Goal: Feedback & Contribution: Leave review/rating

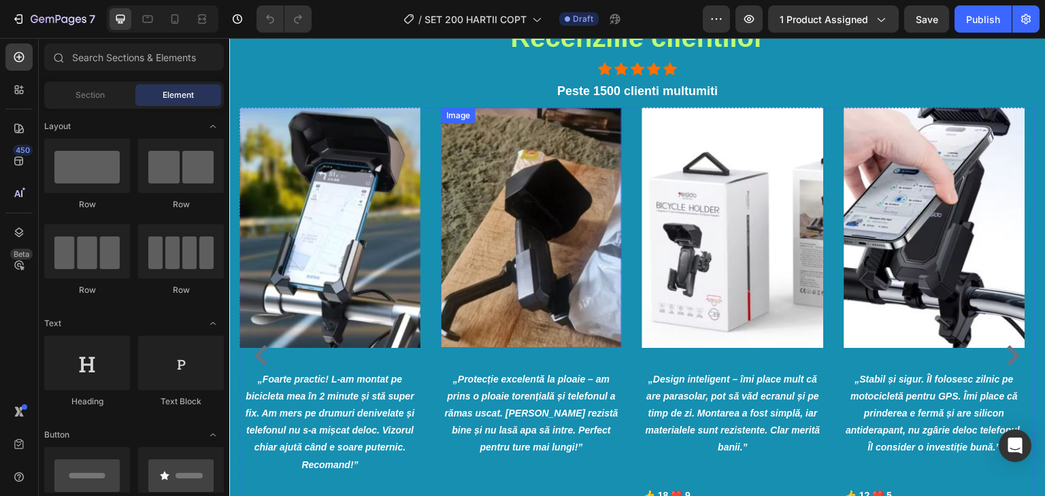
scroll to position [2176, 0]
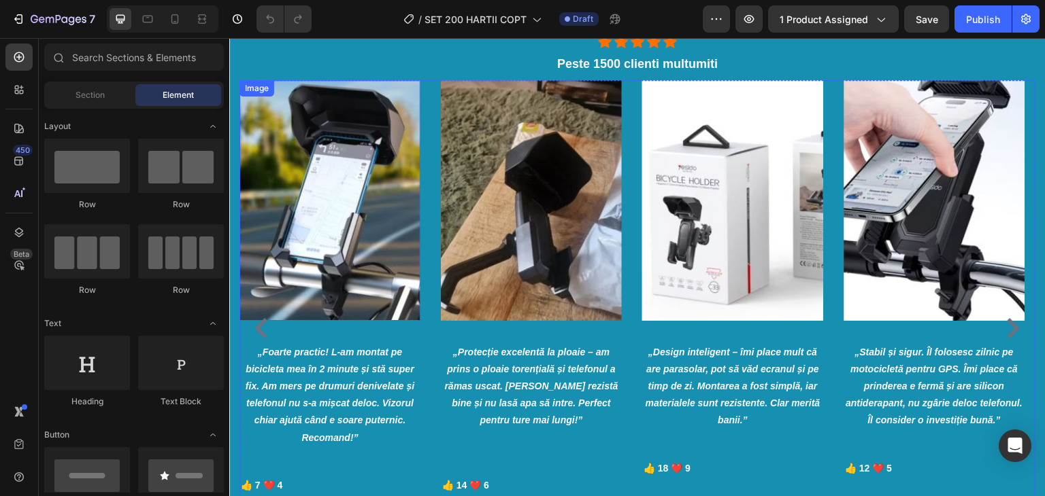
click at [358, 222] on img at bounding box center [329, 200] width 181 height 240
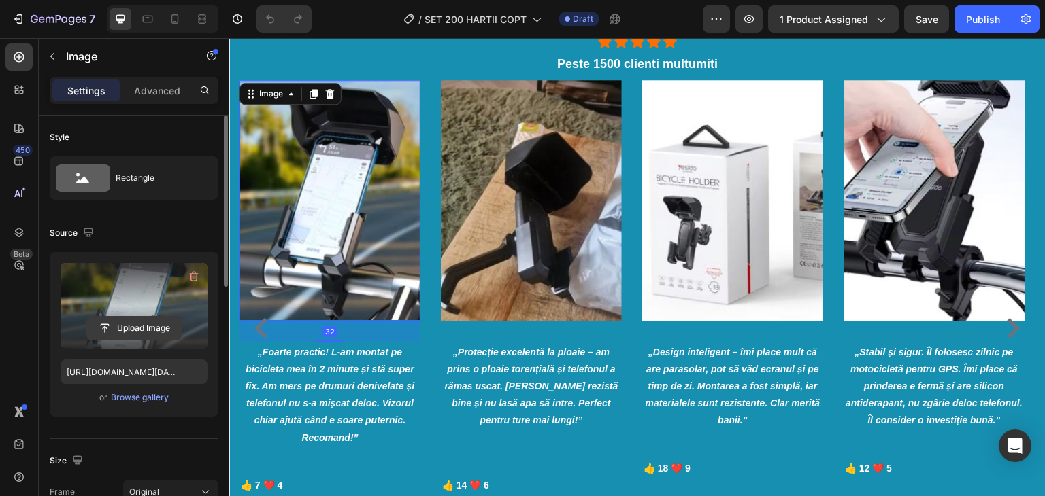
click at [146, 322] on input "file" at bounding box center [134, 328] width 94 height 23
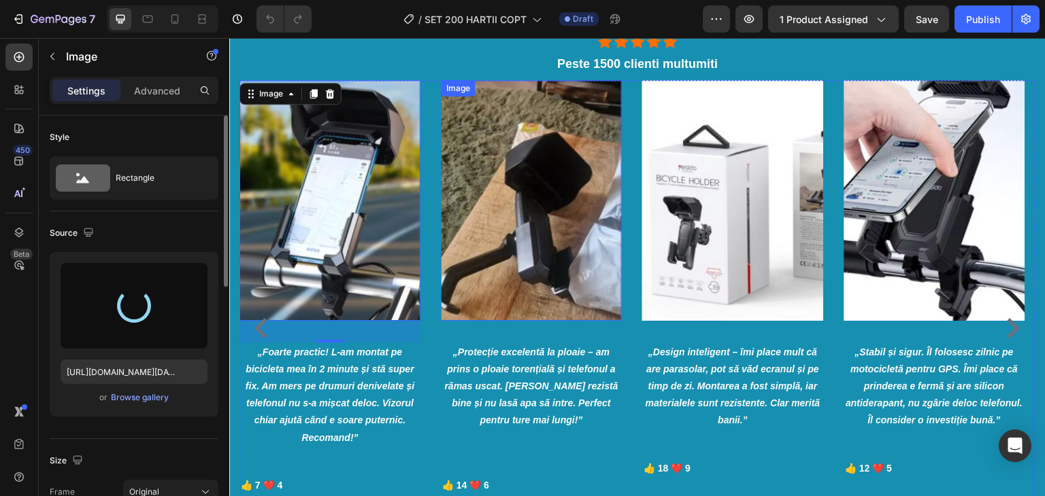
type input "[URL][DOMAIN_NAME]"
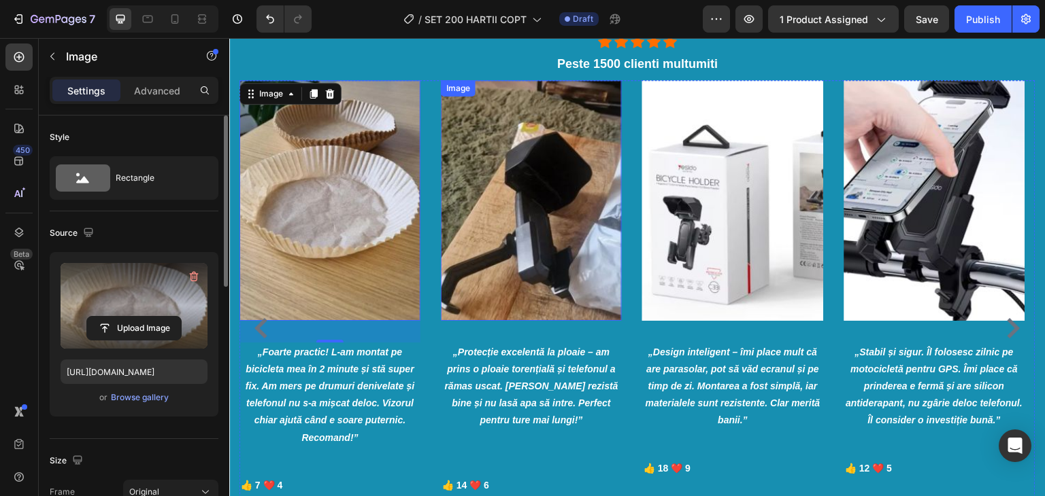
click at [512, 205] on img at bounding box center [531, 200] width 181 height 240
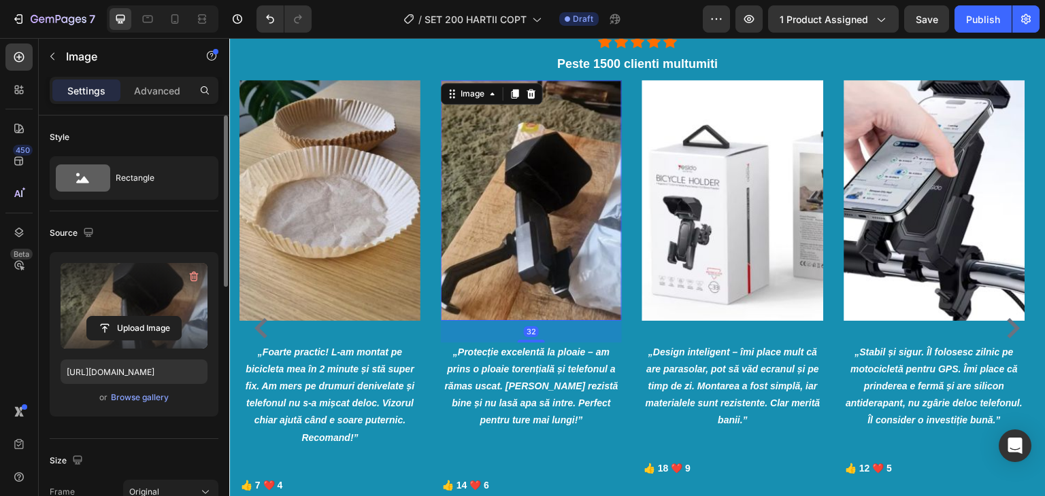
click at [131, 294] on label at bounding box center [134, 306] width 147 height 86
click at [131, 317] on input "file" at bounding box center [134, 328] width 94 height 23
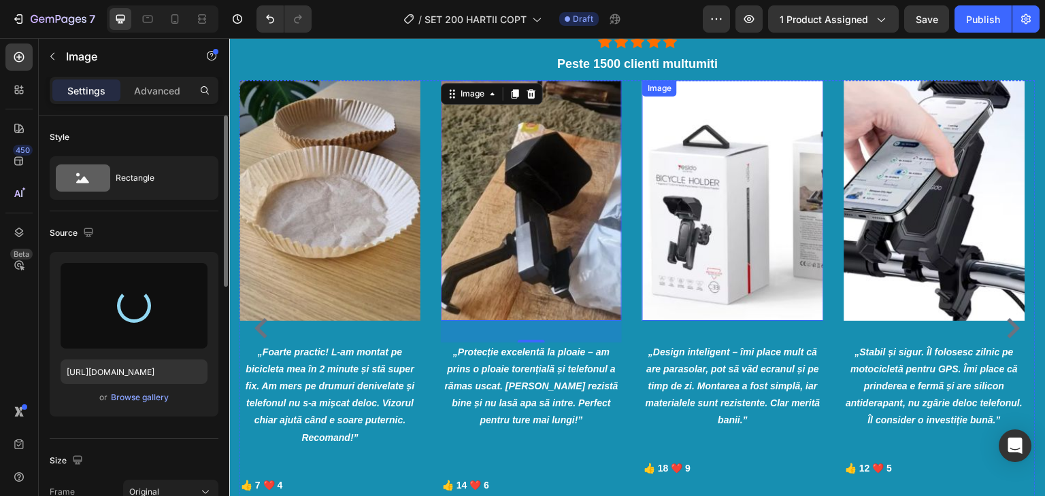
type input "[URL][DOMAIN_NAME]"
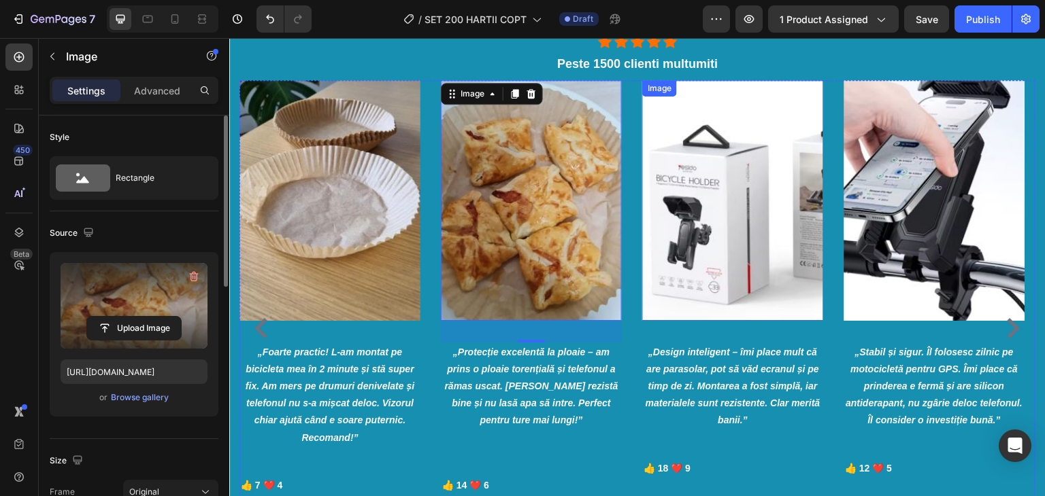
click at [686, 210] on img at bounding box center [732, 200] width 181 height 240
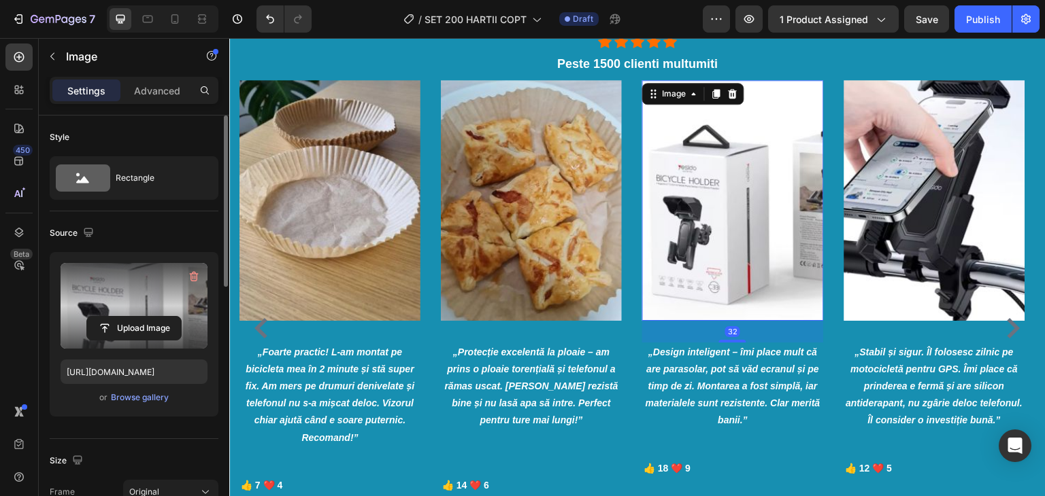
click at [181, 316] on div "Upload Image" at bounding box center [134, 328] width 147 height 24
click at [160, 329] on input "file" at bounding box center [134, 328] width 94 height 23
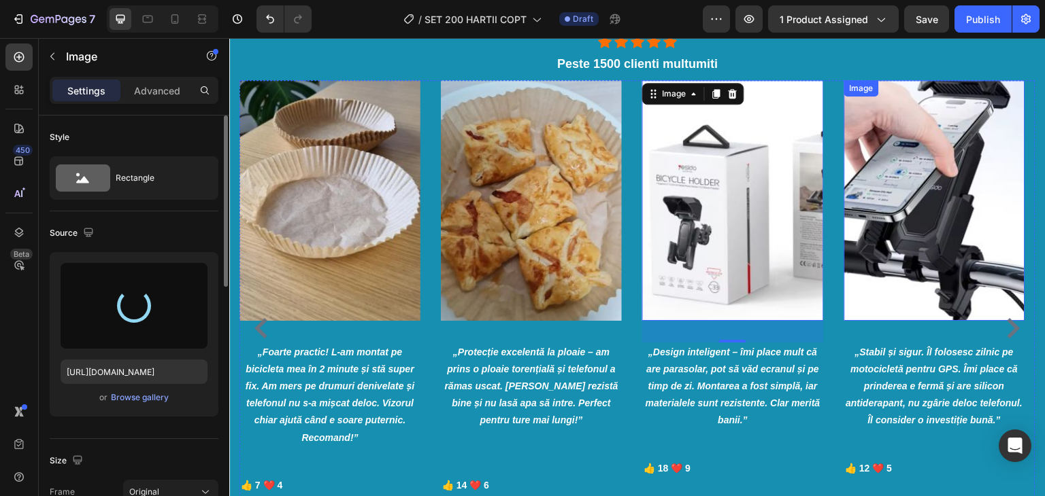
type input "[URL][DOMAIN_NAME]"
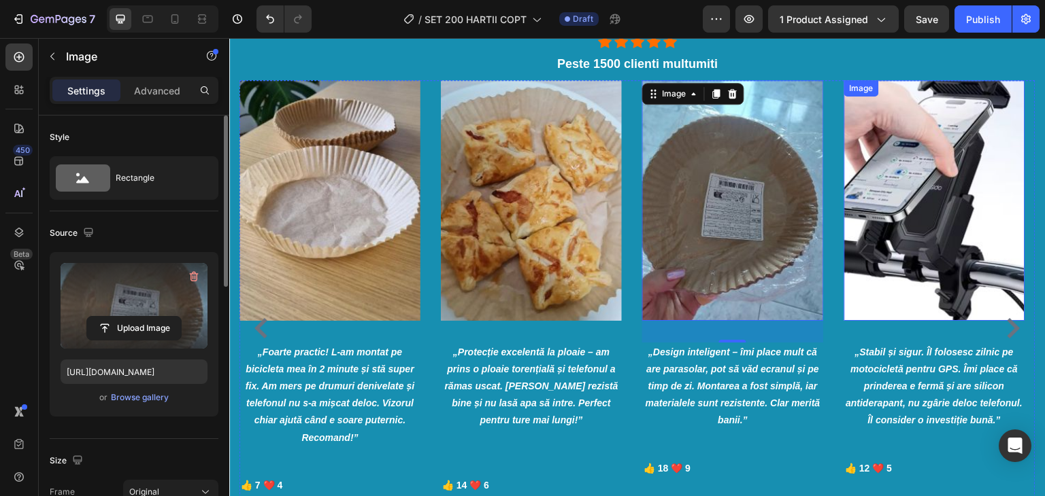
click at [875, 226] on img at bounding box center [934, 200] width 181 height 240
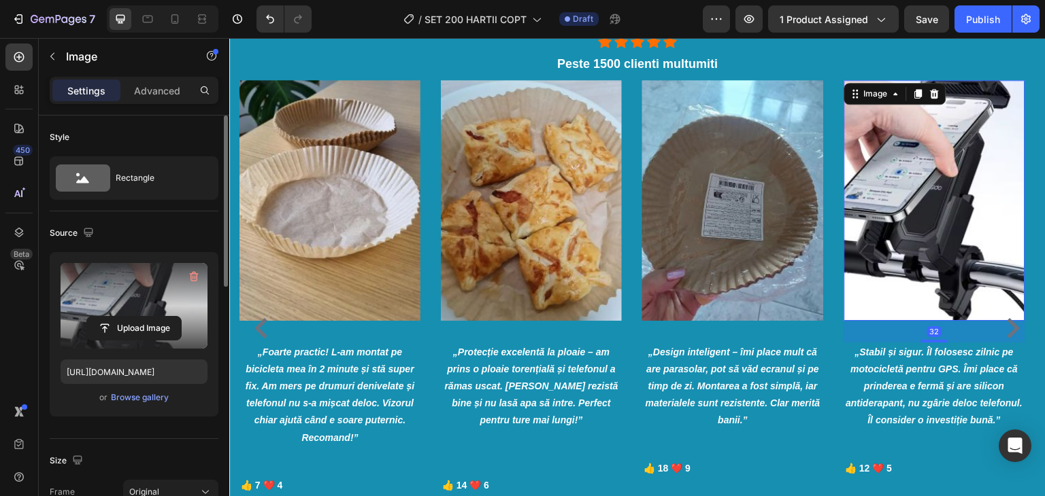
click at [105, 307] on label at bounding box center [134, 306] width 147 height 86
click at [105, 317] on input "file" at bounding box center [134, 328] width 94 height 23
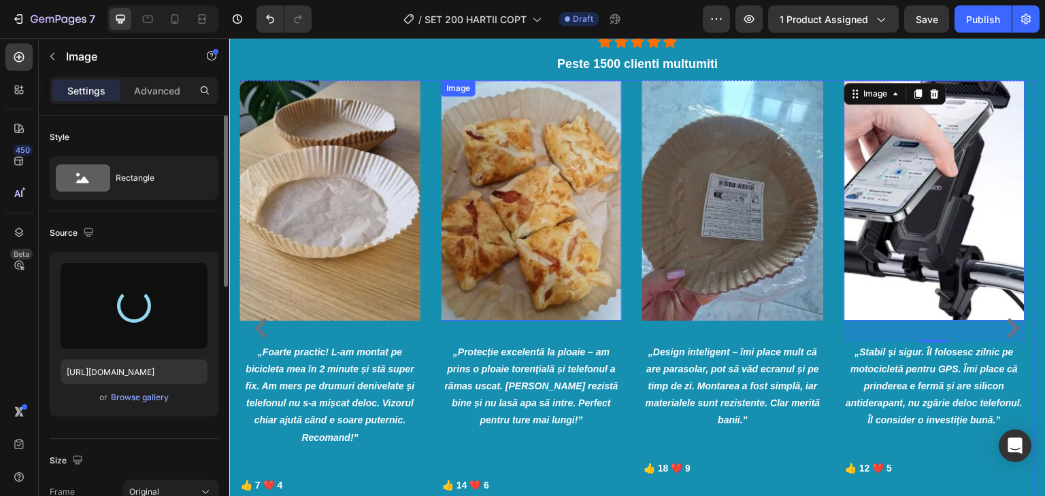
type input "[URL][DOMAIN_NAME]"
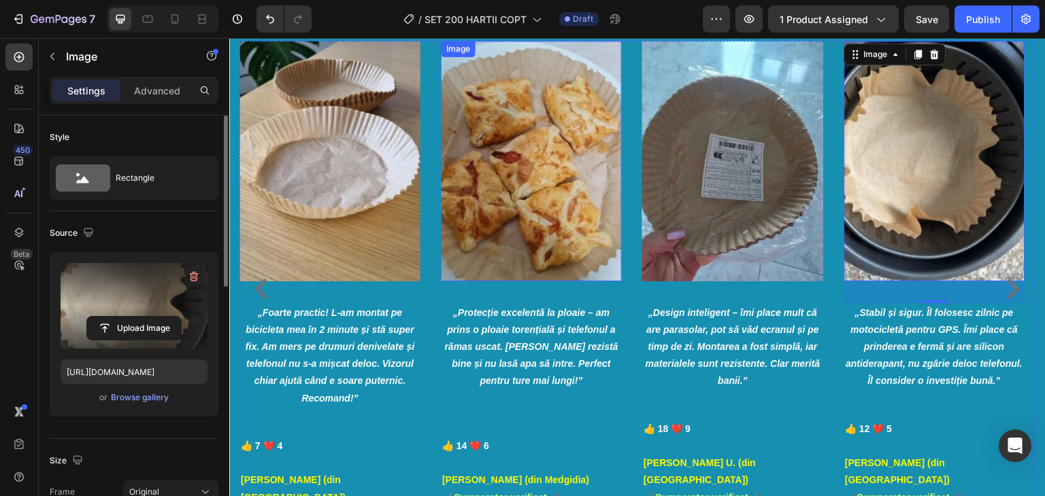
scroll to position [2244, 0]
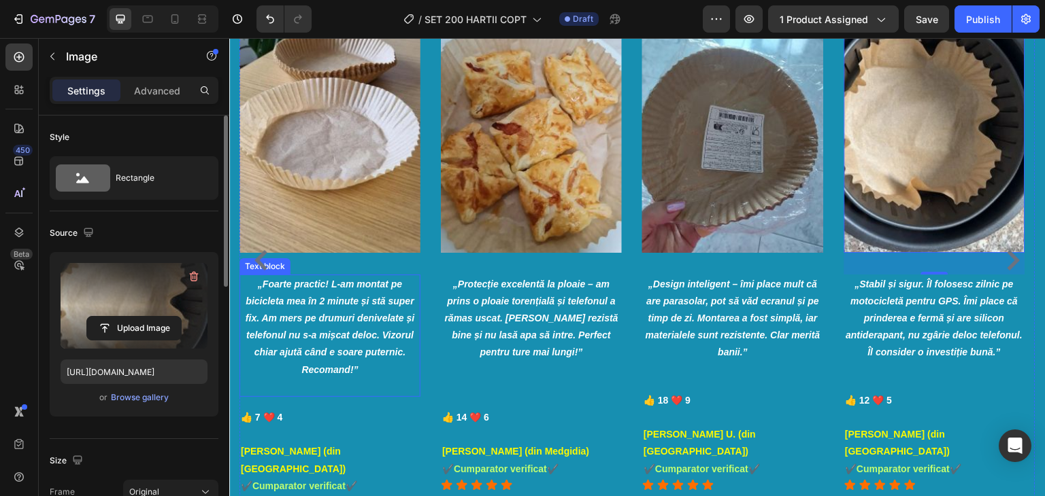
click at [336, 290] on p "„Foarte practic! L-am montat pe bicicleta mea în 2 minute și stă super fix. Am …" at bounding box center [330, 327] width 178 height 103
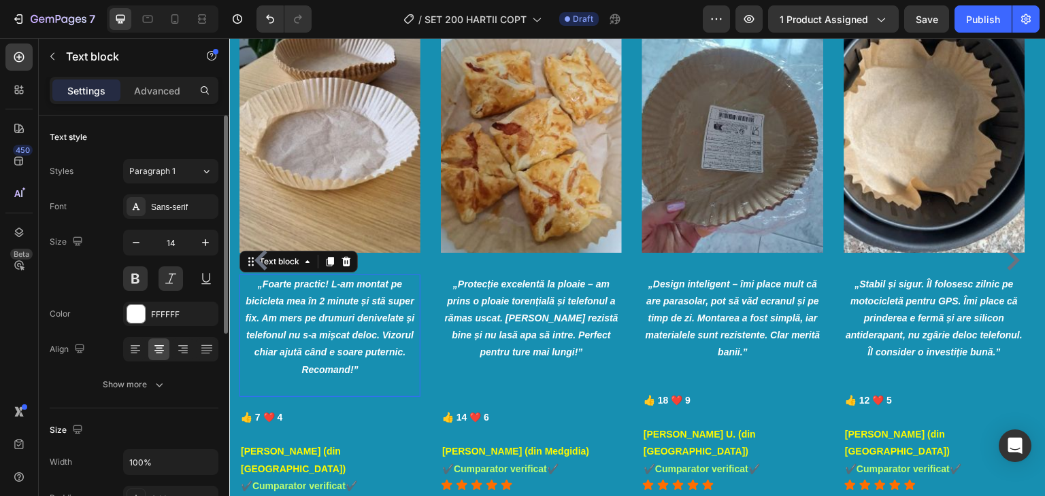
click at [336, 290] on p "„Foarte practic! L-am montat pe bicicleta mea în 2 minute și stă super fix. Am …" at bounding box center [330, 327] width 178 height 103
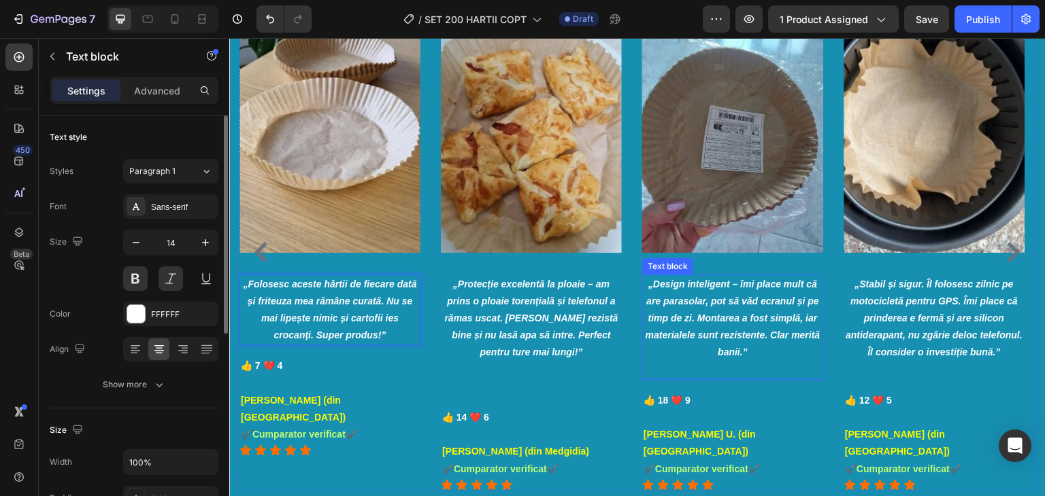
click at [724, 307] on p "„Design inteligent – îmi place mult că are parasolar, pot să văd ecranul și pe …" at bounding box center [732, 319] width 178 height 86
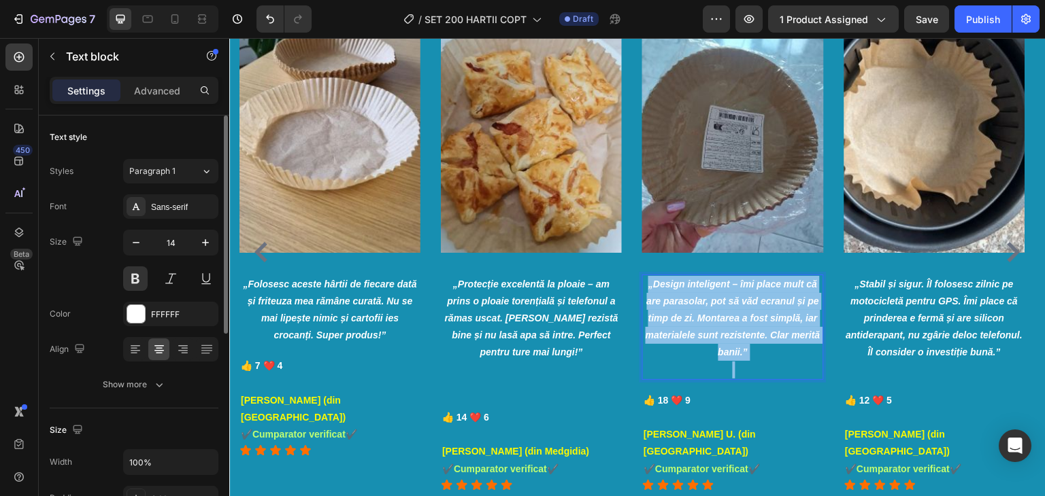
click at [724, 307] on p "„Design inteligent – îmi place mult că are parasolar, pot să văd ecranul și pe …" at bounding box center [732, 319] width 178 height 86
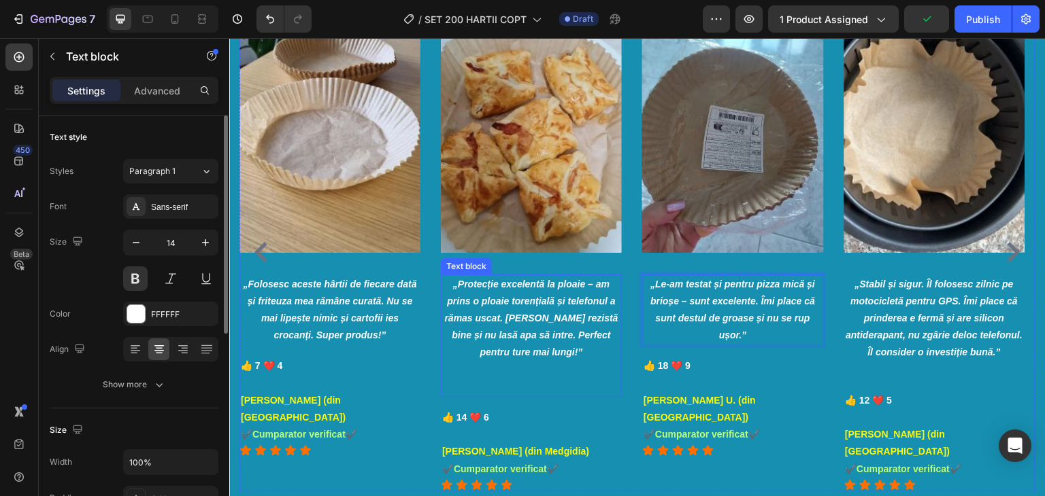
click at [550, 305] on icon "„Protecție excelentă la ploaie – am prins o ploaie torențială și telefonul a ră…" at bounding box center [531, 319] width 173 height 80
click at [549, 305] on icon "„Protecție excelentă la ploaie – am prins o ploaie torențială și telefonul a ră…" at bounding box center [531, 319] width 173 height 80
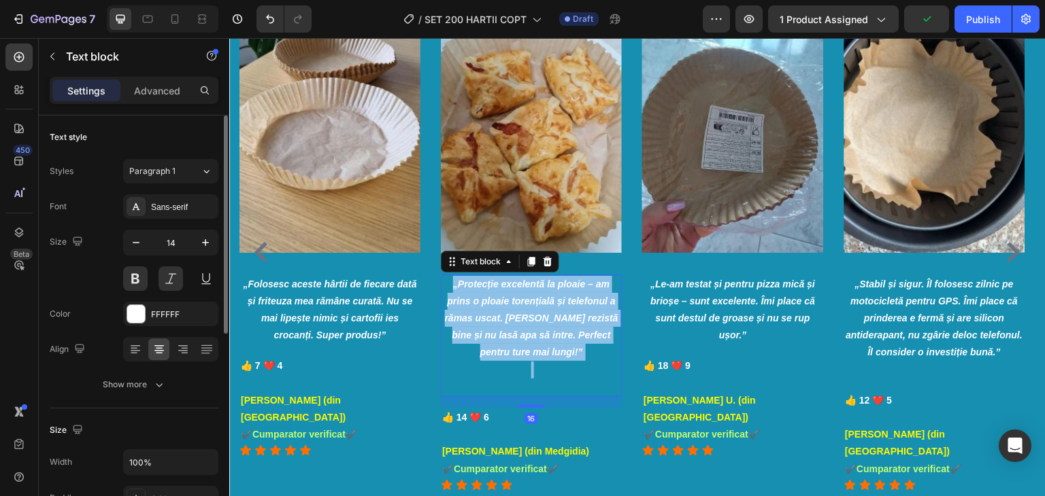
click at [549, 305] on icon "„Protecție excelentă la ploaie – am prins o ploaie torențială și telefonul a ră…" at bounding box center [531, 319] width 173 height 80
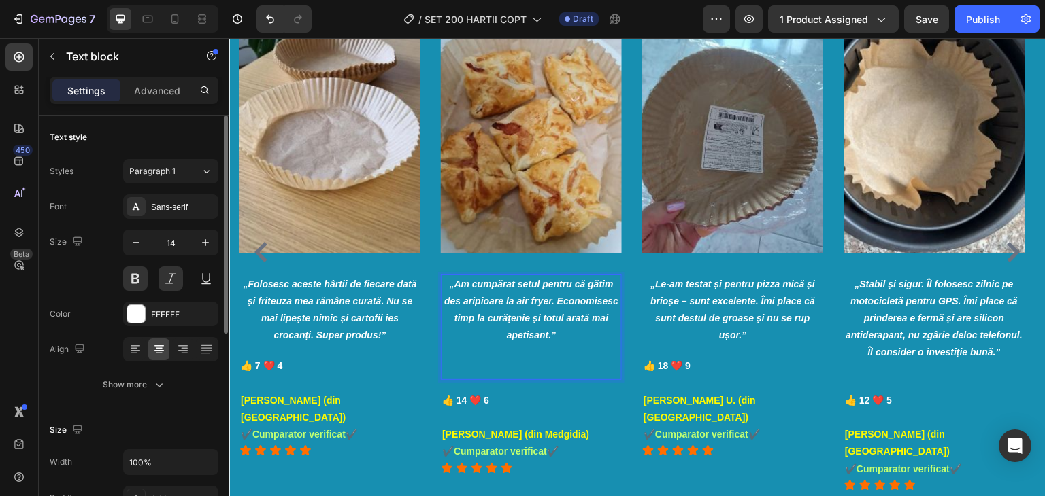
click at [537, 372] on p "Rich Text Editor. Editing area: main" at bounding box center [531, 370] width 178 height 17
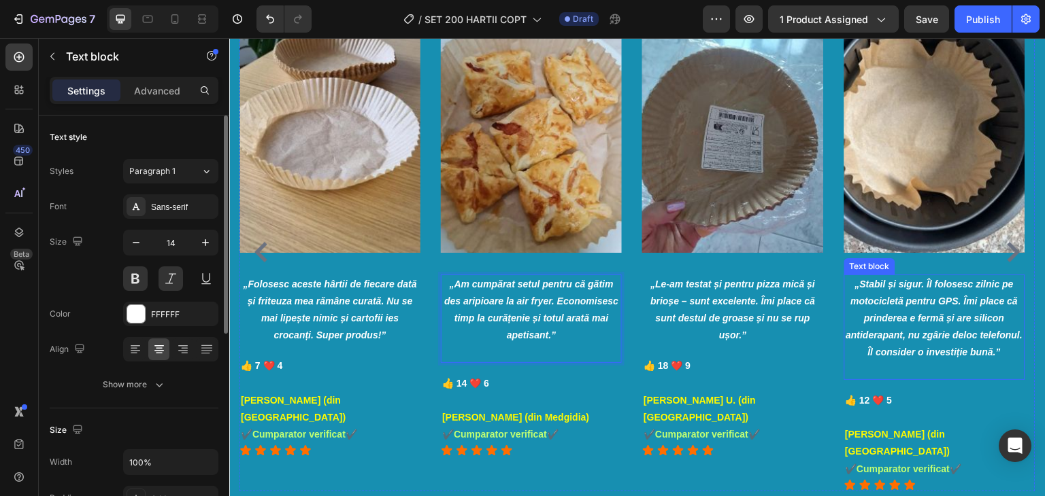
click at [943, 309] on p "„Stabil și sigur. Îl folosesc zilnic pe motocicletă pentru GPS. Îmi place că pr…" at bounding box center [934, 319] width 178 height 86
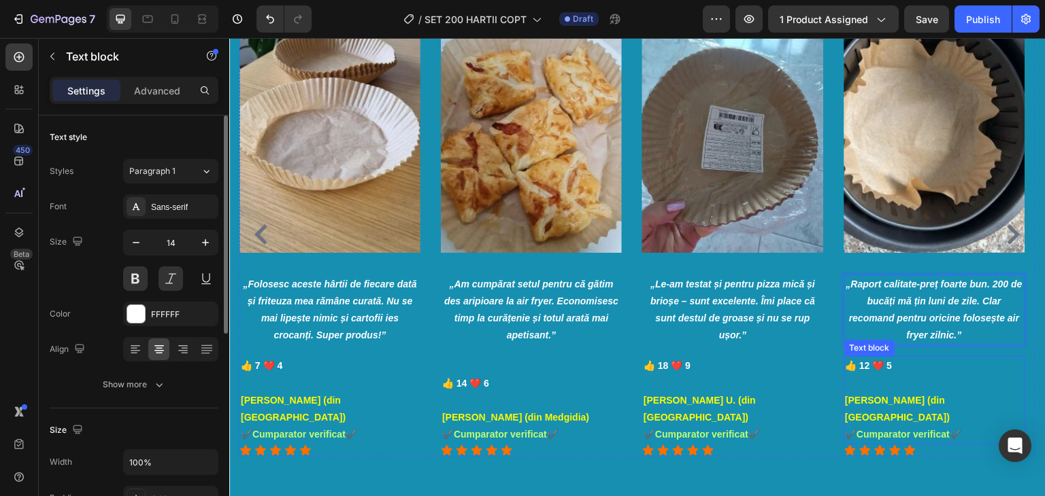
click at [872, 401] on strong "[PERSON_NAME] (din [GEOGRAPHIC_DATA])" at bounding box center [897, 409] width 105 height 28
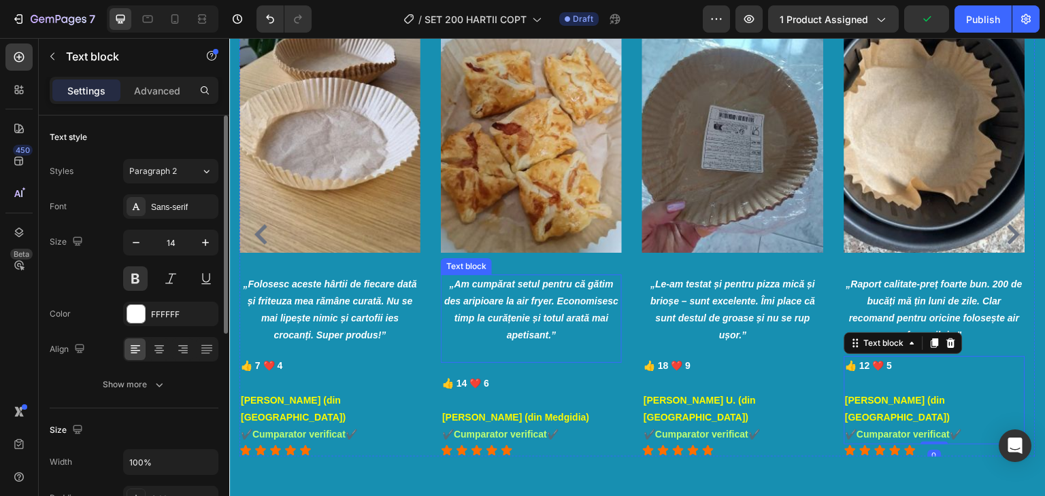
click at [518, 348] on p "Rich Text Editor. Editing area: main" at bounding box center [531, 352] width 178 height 17
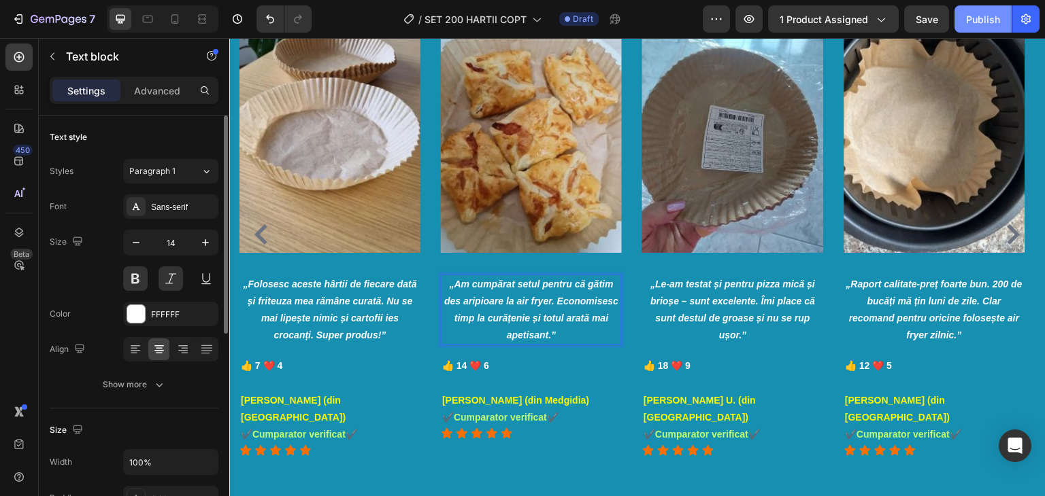
click at [972, 20] on div "Publish" at bounding box center [983, 19] width 34 height 14
click at [588, 334] on p "„Am cumpărat setul pentru că gătim des aripioare la air fryer. Economisesc timp…" at bounding box center [531, 310] width 178 height 69
click at [575, 339] on p "„Am cumpărat setul pentru că gătim des aripioare la air fryer. Economisesc timp…" at bounding box center [531, 310] width 178 height 69
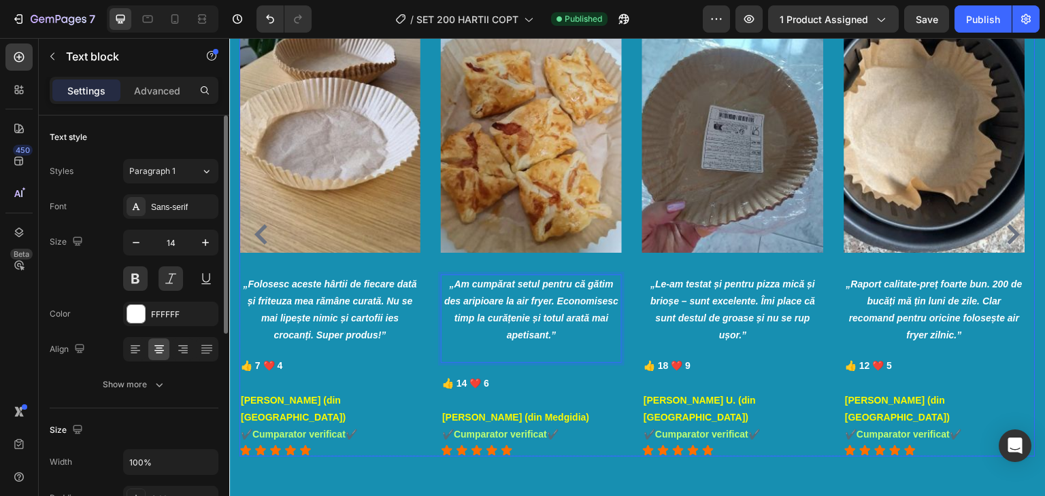
click at [766, 331] on p "„Le-am testat și pentru pizza mică și brioșe – sunt excelente. Îmi place că sun…" at bounding box center [732, 310] width 178 height 69
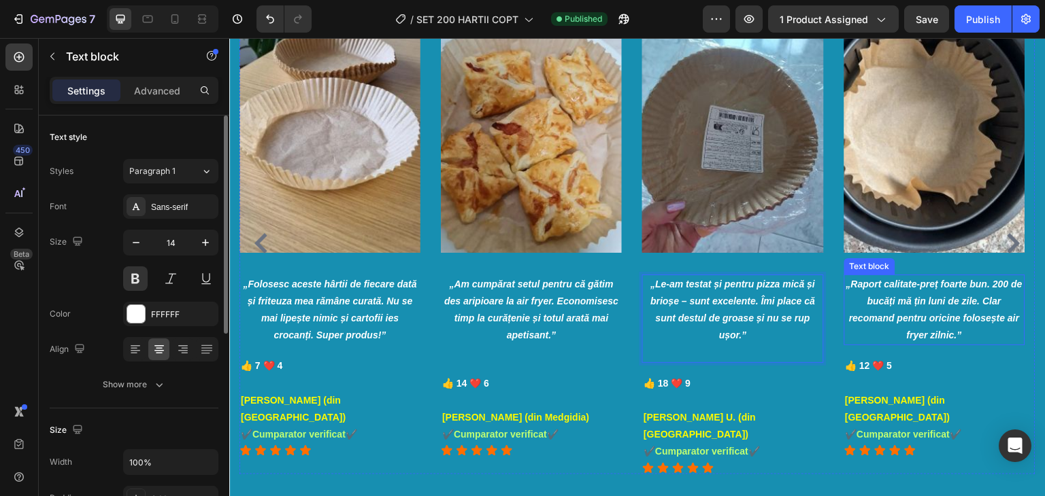
click at [969, 331] on p "„Raport calitate-preț foarte bun. 200 de bucăți mă țin luni de zile. Clar recom…" at bounding box center [934, 310] width 178 height 69
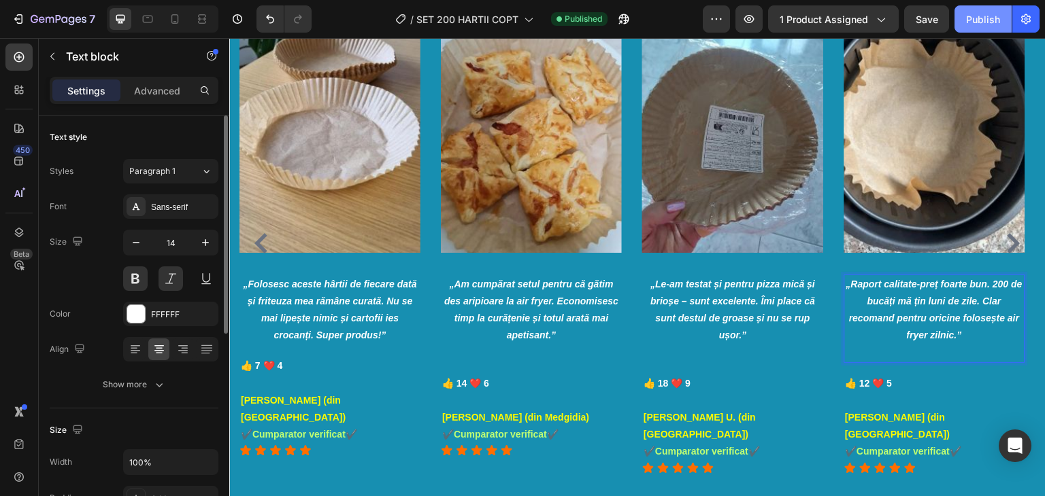
click at [968, 20] on div "Publish" at bounding box center [983, 19] width 34 height 14
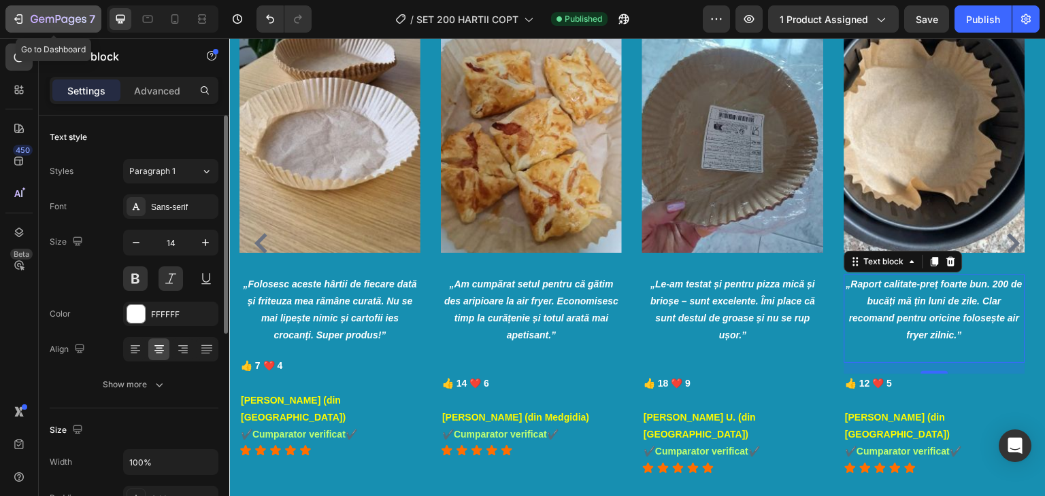
click at [62, 20] on icon "button" at bounding box center [64, 19] width 6 height 6
